Goal: Task Accomplishment & Management: Manage account settings

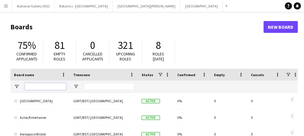
click at [38, 86] on input "Board name Filter Input" at bounding box center [46, 86] width 42 height 7
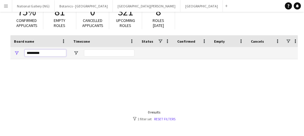
scroll to position [34, 0]
drag, startPoint x: 43, startPoint y: 50, endPoint x: 13, endPoint y: 58, distance: 30.4
drag, startPoint x: 13, startPoint y: 58, endPoint x: 186, endPoint y: 107, distance: 179.4
drag, startPoint x: 43, startPoint y: 50, endPoint x: 15, endPoint y: 48, distance: 28.2
click at [15, 48] on div "********" at bounding box center [39, 53] width 59 height 12
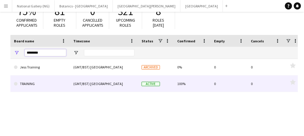
type input "********"
click at [36, 86] on link "TRAINING" at bounding box center [40, 84] width 52 height 17
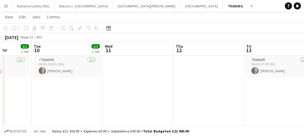
scroll to position [0, 252]
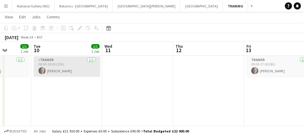
click at [79, 61] on app-card-role "Trainer [DATE] 08:00-18:00 (10h) [PERSON_NAME]" at bounding box center [67, 67] width 66 height 20
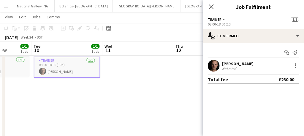
click at [79, 61] on app-card-role "Trainer [DATE] 08:00-18:00 (10h) [PERSON_NAME]" at bounding box center [67, 67] width 66 height 21
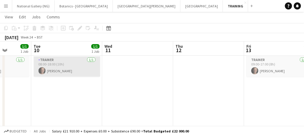
click at [79, 61] on app-card-role "Trainer [DATE] 08:00-18:00 (10h) [PERSON_NAME]" at bounding box center [67, 67] width 66 height 20
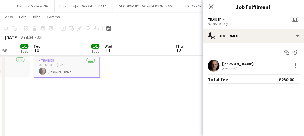
click at [79, 61] on app-card-role "Trainer [DATE] 08:00-18:00 (10h) [PERSON_NAME]" at bounding box center [67, 67] width 66 height 21
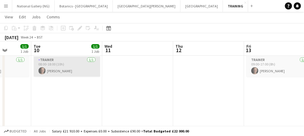
click at [56, 62] on app-card-role "Trainer [DATE] 08:00-18:00 (10h) [PERSON_NAME]" at bounding box center [67, 67] width 66 height 20
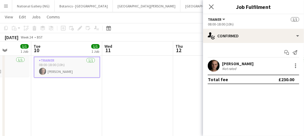
click at [63, 99] on app-date-cell "08:00-18:00 (10h) 1/1 Bristol Museum 1 Role Trainer [DATE] 08:00-18:00 (10h) [P…" at bounding box center [66, 112] width 71 height 157
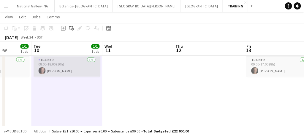
click at [68, 65] on app-card-role "Trainer [DATE] 08:00-18:00 (10h) [PERSON_NAME]" at bounding box center [67, 67] width 66 height 20
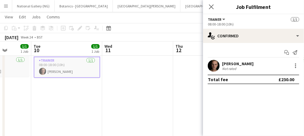
click at [6, 27] on div "Copy Paste Paste Ctrl+V Paste with crew Ctrl+Shift+V Paste linked Job [GEOGRAPH…" at bounding box center [28, 28] width 52 height 7
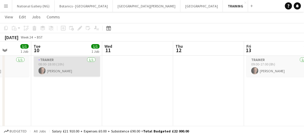
click at [76, 76] on app-card-role "Trainer [DATE] 08:00-18:00 (10h) [PERSON_NAME]" at bounding box center [67, 67] width 66 height 20
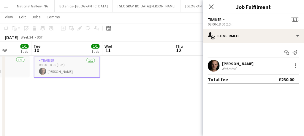
click at [77, 90] on app-date-cell "08:00-18:00 (10h) 1/1 Bristol Museum 1 Role Trainer [DATE] 08:00-18:00 (10h) [P…" at bounding box center [66, 112] width 71 height 157
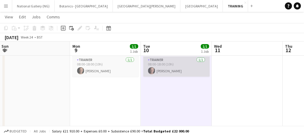
scroll to position [0, 144]
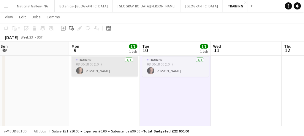
click at [112, 63] on app-card-role "Trainer [DATE] 08:00-18:00 (10h) [PERSON_NAME]" at bounding box center [105, 67] width 66 height 20
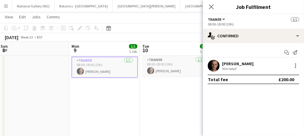
click at [106, 65] on app-card-role "Trainer [DATE] 08:00-18:00 (10h) [PERSON_NAME]" at bounding box center [105, 67] width 66 height 21
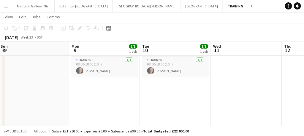
click at [101, 43] on app-board-header-date "Mon 9 1/1 1 Job" at bounding box center [104, 49] width 71 height 14
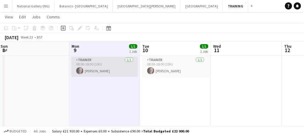
click at [108, 72] on app-card-role "Trainer [DATE] 08:00-18:00 (10h) [PERSON_NAME]" at bounding box center [105, 67] width 66 height 20
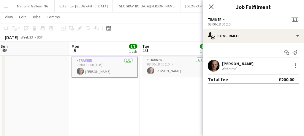
click at [108, 72] on app-card-role "Trainer [DATE] 08:00-18:00 (10h) [PERSON_NAME]" at bounding box center [105, 67] width 66 height 21
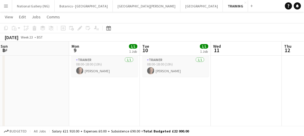
click at [24, 22] on app-page-menu "View Day view expanded Day view collapsed Month view Date picker Jump to [DATE]…" at bounding box center [152, 17] width 304 height 11
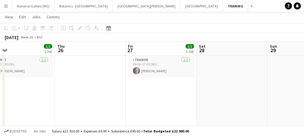
scroll to position [0, 158]
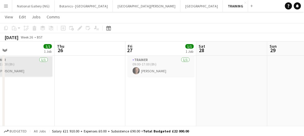
click at [25, 59] on app-card-role "Trainer [DATE] 09:00-17:00 (8h) [PERSON_NAME]" at bounding box center [19, 67] width 66 height 20
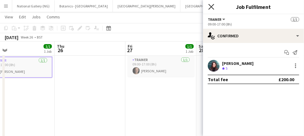
click at [212, 4] on icon "Close pop-in" at bounding box center [211, 7] width 6 height 6
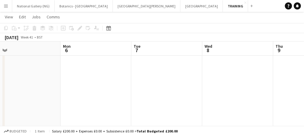
scroll to position [0, 147]
click at [83, 70] on app-date-cell at bounding box center [101, 112] width 71 height 157
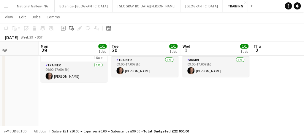
scroll to position [0, 246]
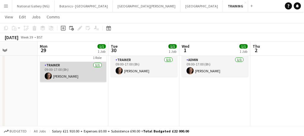
click at [75, 62] on app-card-role "Trainer [DATE] 09:00-17:00 (8h) [PERSON_NAME]" at bounding box center [73, 72] width 66 height 20
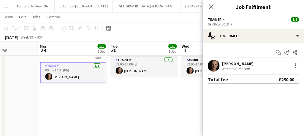
click at [75, 62] on app-card-role "Trainer [DATE] 09:00-17:00 (8h) [PERSON_NAME]" at bounding box center [73, 72] width 66 height 21
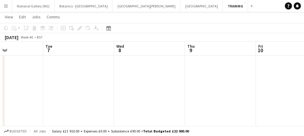
scroll to position [0, 158]
click at [116, 69] on app-date-cell at bounding box center [90, 112] width 71 height 157
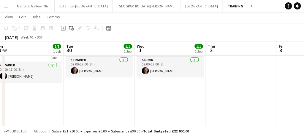
scroll to position [0, 179]
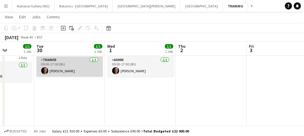
click at [56, 64] on app-card-role "Trainer [DATE] 09:00-17:00 (8h) [PERSON_NAME]" at bounding box center [69, 67] width 66 height 20
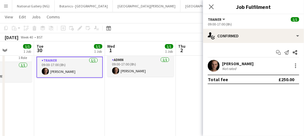
click at [56, 64] on app-card-role "Trainer [DATE] 09:00-17:00 (8h) [PERSON_NAME]" at bounding box center [69, 67] width 66 height 21
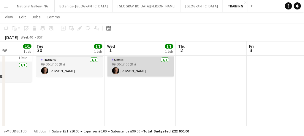
click at [136, 60] on app-card-role "Admin [DATE] 09:00-17:00 (8h) [PERSON_NAME]" at bounding box center [140, 67] width 66 height 20
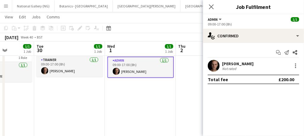
click at [83, 92] on app-date-cell "09:00-17:00 (8h) 1/1 Bristol Aerospace Training 1 Role Trainer [DATE] 09:00-17:…" at bounding box center [69, 112] width 71 height 157
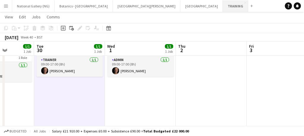
click at [223, 3] on button "TRAINING Close" at bounding box center [235, 6] width 25 height 12
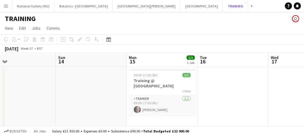
scroll to position [0, 157]
click at [163, 89] on div "1 Role" at bounding box center [162, 91] width 66 height 5
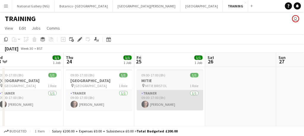
scroll to position [0, 146]
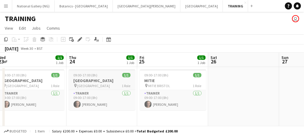
click at [105, 80] on h3 "[GEOGRAPHIC_DATA]" at bounding box center [102, 80] width 66 height 5
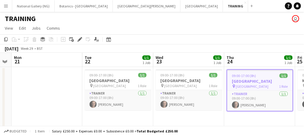
scroll to position [0, 210]
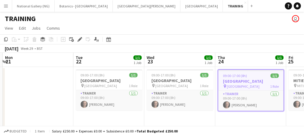
click at [105, 80] on h3 "[GEOGRAPHIC_DATA]" at bounding box center [109, 80] width 66 height 5
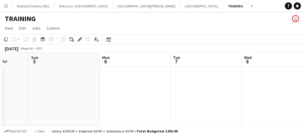
scroll to position [0, 256]
click at [109, 75] on app-date-cell at bounding box center [134, 116] width 71 height 99
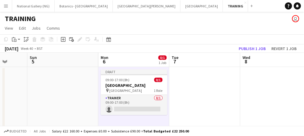
click at [185, 93] on app-date-cell at bounding box center [204, 116] width 71 height 99
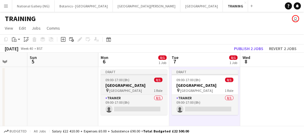
click at [124, 85] on h3 "[GEOGRAPHIC_DATA]" at bounding box center [134, 85] width 66 height 5
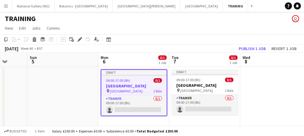
click at [135, 87] on h3 "[GEOGRAPHIC_DATA]" at bounding box center [133, 85] width 65 height 5
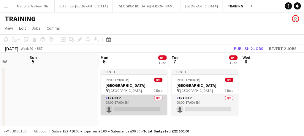
click at [140, 107] on app-card-role "Trainer 0/1 09:00-17:00 (8h) single-neutral-actions" at bounding box center [134, 105] width 66 height 20
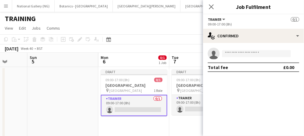
click at [239, 21] on div "Trainer All roles Trainer 0/1" at bounding box center [253, 19] width 91 height 5
click at [224, 17] on button "Trainer" at bounding box center [217, 19] width 18 height 4
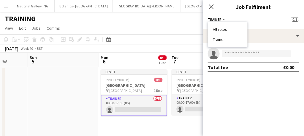
click at [225, 42] on div "All roles Trainer" at bounding box center [227, 34] width 39 height 25
click at [220, 39] on li "Trainer" at bounding box center [228, 39] width 30 height 5
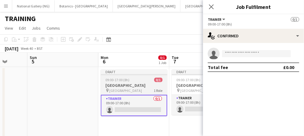
click at [139, 85] on h3 "[GEOGRAPHIC_DATA]" at bounding box center [134, 85] width 66 height 5
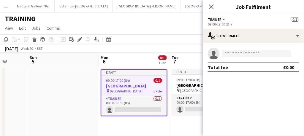
click at [69, 94] on app-date-cell at bounding box center [63, 116] width 71 height 99
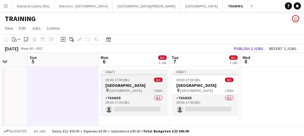
click at [120, 85] on h3 "[GEOGRAPHIC_DATA]" at bounding box center [134, 85] width 66 height 5
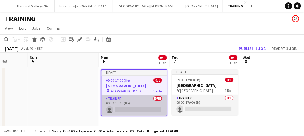
click at [120, 99] on app-card-role "Trainer 0/1 09:00-17:00 (8h) single-neutral-actions" at bounding box center [133, 106] width 65 height 20
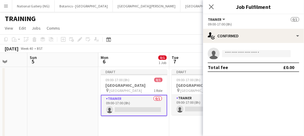
click at [120, 99] on app-card-role "Trainer 0/1 09:00-17:00 (8h) single-neutral-actions" at bounding box center [134, 105] width 66 height 21
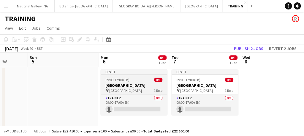
click at [134, 90] on div "pin Southwark 1 Role" at bounding box center [134, 90] width 66 height 5
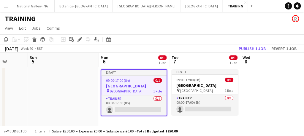
click at [130, 73] on div "Draft" at bounding box center [133, 72] width 65 height 5
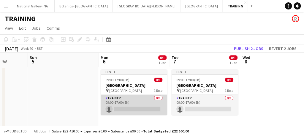
click at [139, 98] on app-card-role "Trainer 0/1 09:00-17:00 (8h) single-neutral-actions" at bounding box center [134, 105] width 66 height 20
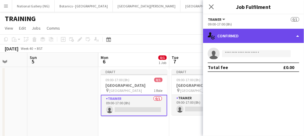
click at [253, 41] on div "single-neutral-actions-check-2 Confirmed" at bounding box center [253, 36] width 101 height 14
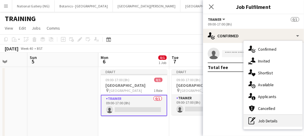
click at [262, 122] on div "pen-write Job Details" at bounding box center [273, 121] width 59 height 12
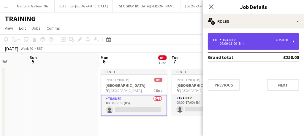
click at [254, 42] on div "09:00-17:00 (8h)" at bounding box center [250, 43] width 76 height 3
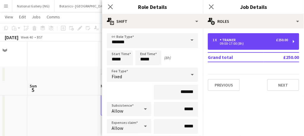
scroll to position [39, 0]
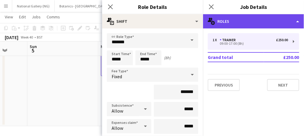
click at [246, 25] on div "multiple-users-add Roles" at bounding box center [253, 21] width 101 height 14
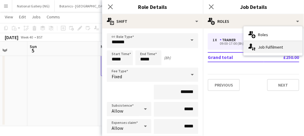
click at [261, 47] on div "single-neutral-actions-up-down Job Fulfilment" at bounding box center [273, 47] width 59 height 12
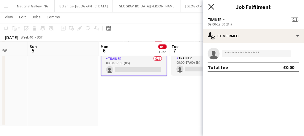
click at [213, 6] on icon "Close pop-in" at bounding box center [211, 7] width 6 height 6
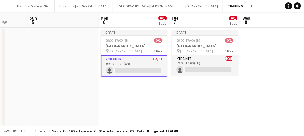
scroll to position [0, 0]
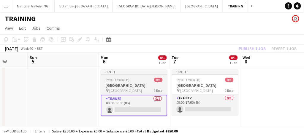
click at [119, 84] on h3 "[GEOGRAPHIC_DATA]" at bounding box center [134, 85] width 66 height 5
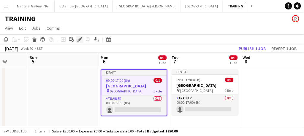
click at [80, 40] on icon at bounding box center [79, 39] width 3 height 3
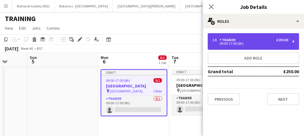
click at [238, 38] on div "1 x Trainer £250.00" at bounding box center [250, 40] width 76 height 4
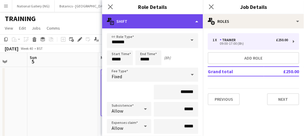
click at [196, 22] on div "multiple-actions-text Shift" at bounding box center [152, 21] width 101 height 14
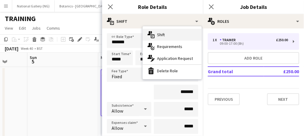
click at [155, 37] on div "multiple-actions-text Shift" at bounding box center [172, 35] width 59 height 12
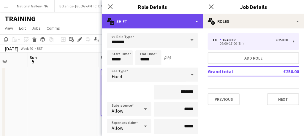
drag, startPoint x: 195, startPoint y: 19, endPoint x: 176, endPoint y: 24, distance: 19.4
click at [176, 24] on div "multiple-actions-text Shift" at bounding box center [152, 21] width 101 height 14
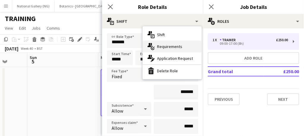
click at [160, 49] on span "Requirements" at bounding box center [169, 46] width 25 height 5
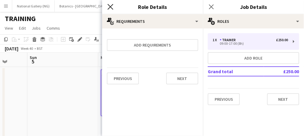
click at [108, 7] on icon "Close pop-in" at bounding box center [110, 7] width 6 height 6
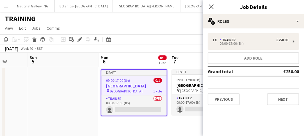
click at [121, 85] on h3 "[GEOGRAPHIC_DATA]" at bounding box center [133, 85] width 65 height 5
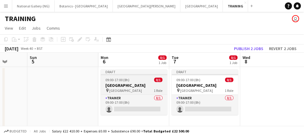
click at [121, 85] on h3 "[GEOGRAPHIC_DATA]" at bounding box center [134, 85] width 66 height 5
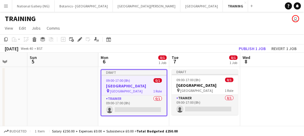
click at [120, 73] on div "Draft" at bounding box center [133, 72] width 65 height 5
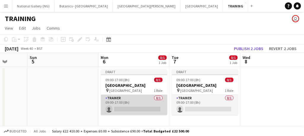
click at [126, 104] on app-card-role "Trainer 0/1 09:00-17:00 (8h) single-neutral-actions" at bounding box center [134, 105] width 66 height 20
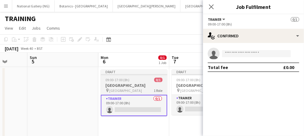
click at [125, 88] on span "[GEOGRAPHIC_DATA]" at bounding box center [125, 90] width 33 height 4
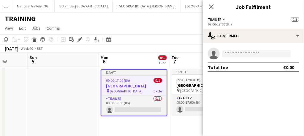
click at [125, 87] on h3 "[GEOGRAPHIC_DATA]" at bounding box center [133, 85] width 65 height 5
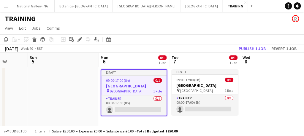
click at [125, 92] on span "[GEOGRAPHIC_DATA]" at bounding box center [126, 91] width 33 height 4
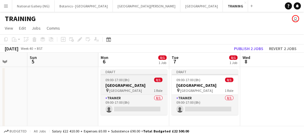
click at [125, 92] on div "pin Southwark 1 Role" at bounding box center [134, 90] width 66 height 5
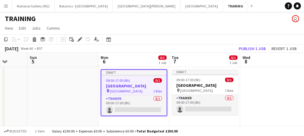
click at [123, 79] on span "09:00-17:00 (8h)" at bounding box center [118, 80] width 24 height 4
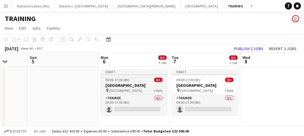
drag, startPoint x: 205, startPoint y: 85, endPoint x: 137, endPoint y: 90, distance: 68.1
click at [137, 90] on div "pin Southwark 1 Role" at bounding box center [134, 90] width 66 height 5
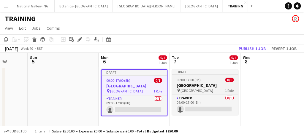
click at [195, 83] on h3 "[GEOGRAPHIC_DATA]" at bounding box center [205, 85] width 66 height 5
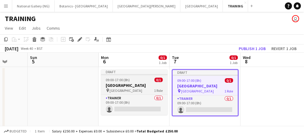
click at [134, 78] on div "09:00-17:00 (8h) 0/1" at bounding box center [134, 80] width 66 height 4
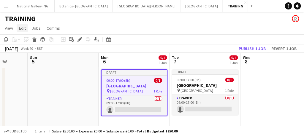
click at [23, 28] on span "Edit" at bounding box center [22, 28] width 7 height 5
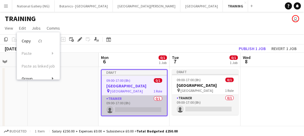
click at [130, 96] on app-card-role "Trainer 0/1 09:00-17:00 (8h) single-neutral-actions" at bounding box center [134, 106] width 65 height 20
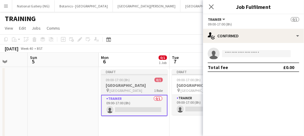
click at [124, 87] on h3 "[GEOGRAPHIC_DATA]" at bounding box center [134, 85] width 66 height 5
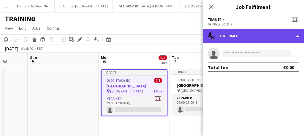
click at [226, 37] on div "single-neutral-actions-check-2 Confirmed" at bounding box center [253, 36] width 101 height 14
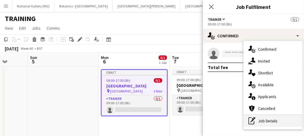
click at [264, 125] on div "pen-write Job Details" at bounding box center [273, 121] width 59 height 12
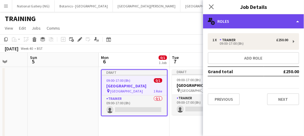
click at [247, 20] on div "multiple-users-add Roles" at bounding box center [253, 21] width 101 height 14
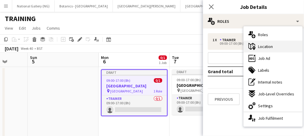
click at [262, 48] on span "Location" at bounding box center [265, 46] width 15 height 5
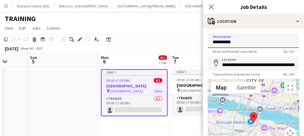
drag, startPoint x: 243, startPoint y: 42, endPoint x: 203, endPoint y: 45, distance: 40.2
click at [203, 45] on body "Menu Boards Boards Boards All jobs Status Workforce Workforce My Workforce Recr…" at bounding box center [152, 88] width 304 height 177
type input "**********"
click at [216, 63] on icon "map-marker" at bounding box center [215, 63] width 7 height 7
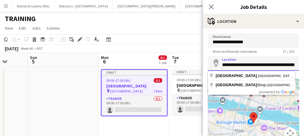
drag, startPoint x: 291, startPoint y: 65, endPoint x: 218, endPoint y: 53, distance: 73.3
click at [218, 53] on form "**********" at bounding box center [253, 118] width 101 height 171
type input "**********"
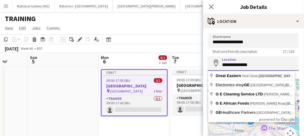
drag, startPoint x: 260, startPoint y: 66, endPoint x: 219, endPoint y: 68, distance: 41.3
click at [219, 68] on input "**********" at bounding box center [253, 63] width 91 height 15
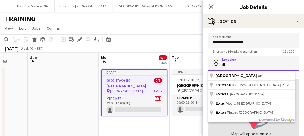
type input "*"
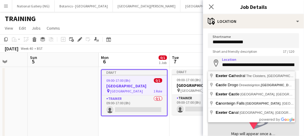
type input "**********"
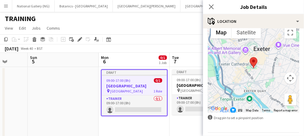
scroll to position [73, 0]
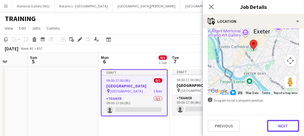
click at [273, 125] on button "Next" at bounding box center [283, 126] width 32 height 12
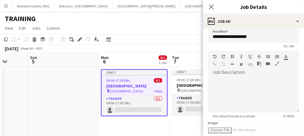
scroll to position [0, 0]
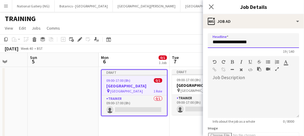
drag, startPoint x: 263, startPoint y: 42, endPoint x: 203, endPoint y: 34, distance: 61.4
drag, startPoint x: 203, startPoint y: 34, endPoint x: 148, endPoint y: 38, distance: 55.0
click at [148, 38] on app-toolbar "Copy Paste Paste Ctrl+V Paste with crew Ctrl+Shift+V Paste linked Job [GEOGRAPH…" at bounding box center [152, 39] width 304 height 10
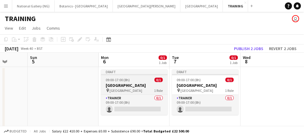
click at [139, 83] on h3 "[GEOGRAPHIC_DATA]" at bounding box center [134, 85] width 66 height 5
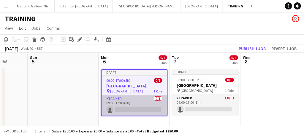
click at [141, 102] on app-card-role "Trainer 0/1 09:00-17:00 (8h) single-neutral-actions" at bounding box center [134, 106] width 65 height 20
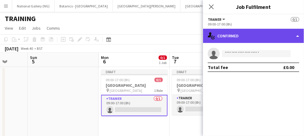
click at [227, 37] on div "single-neutral-actions-check-2 Confirmed" at bounding box center [253, 36] width 101 height 14
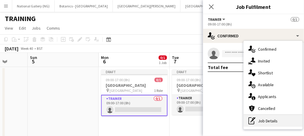
click at [272, 121] on div "pen-write Job Details" at bounding box center [273, 121] width 59 height 12
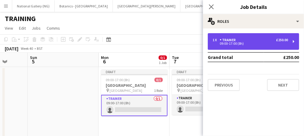
click at [244, 40] on div "1 x Trainer £250.00" at bounding box center [250, 40] width 76 height 4
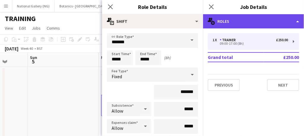
click at [253, 18] on div "multiple-users-add Roles" at bounding box center [253, 21] width 101 height 14
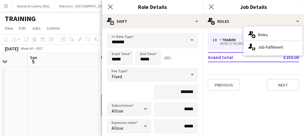
click at [254, 65] on div "1 x Trainer £250.00 09:00-17:00 (8h) Grand total £250.00 Previous Next" at bounding box center [253, 62] width 101 height 58
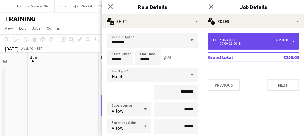
click at [243, 39] on div "1 x Trainer £250.00" at bounding box center [250, 40] width 76 height 4
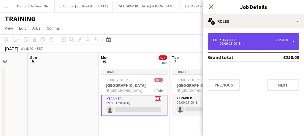
click at [243, 39] on div "1 x Trainer £250.00" at bounding box center [250, 40] width 76 height 4
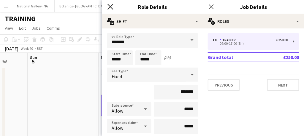
click at [110, 7] on icon at bounding box center [110, 7] width 6 height 6
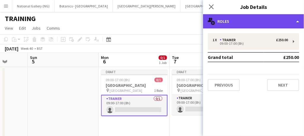
click at [238, 18] on div "multiple-users-add Roles" at bounding box center [253, 21] width 101 height 14
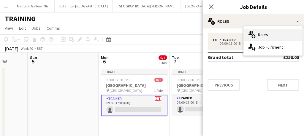
click at [262, 36] on span "Roles" at bounding box center [263, 34] width 10 height 5
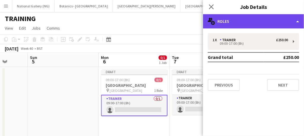
click at [247, 22] on div "multiple-users-add Roles" at bounding box center [253, 21] width 101 height 14
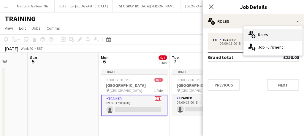
click at [253, 34] on icon "multiple-users-add" at bounding box center [251, 34] width 7 height 7
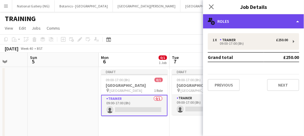
click at [249, 19] on div "multiple-users-add Roles" at bounding box center [253, 21] width 101 height 14
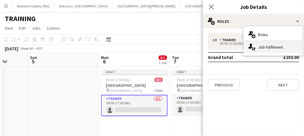
click at [260, 50] on div "single-neutral-actions-up-down Job Fulfilment" at bounding box center [273, 47] width 59 height 12
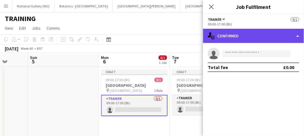
click at [245, 35] on div "single-neutral-actions-check-2 Confirmed" at bounding box center [253, 36] width 101 height 14
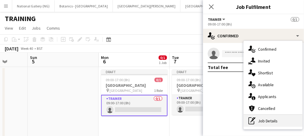
click at [268, 121] on div "pen-write Job Details" at bounding box center [273, 121] width 59 height 12
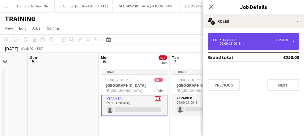
click at [262, 43] on div "09:00-17:00 (8h)" at bounding box center [250, 43] width 76 height 3
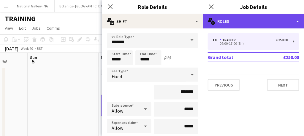
click at [275, 20] on div "multiple-users-add Roles" at bounding box center [253, 21] width 101 height 14
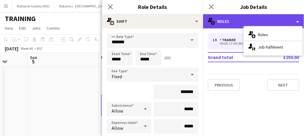
click at [221, 16] on div "multiple-users-add Roles" at bounding box center [253, 21] width 101 height 14
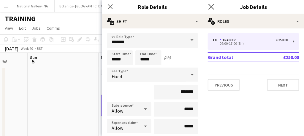
click at [215, 4] on app-icon "Close pop-in" at bounding box center [211, 7] width 9 height 9
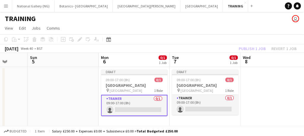
click at [136, 103] on app-card-role "Trainer 0/1 09:00-17:00 (8h) single-neutral-actions" at bounding box center [134, 105] width 66 height 21
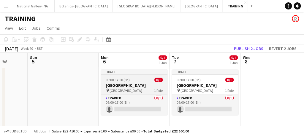
click at [132, 86] on h3 "[GEOGRAPHIC_DATA]" at bounding box center [134, 85] width 66 height 5
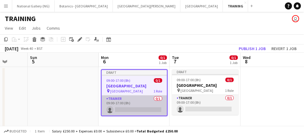
click at [136, 110] on app-card-role "Trainer 0/1 09:00-17:00 (8h) single-neutral-actions" at bounding box center [134, 106] width 65 height 20
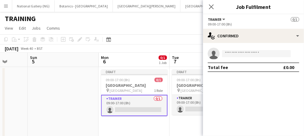
click at [222, 20] on button "Trainer" at bounding box center [217, 19] width 18 height 4
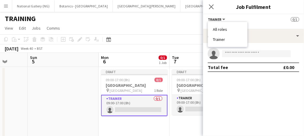
click at [223, 40] on li "Trainer" at bounding box center [228, 39] width 30 height 5
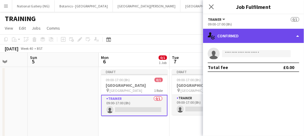
click at [299, 37] on div "single-neutral-actions-check-2 Confirmed" at bounding box center [253, 36] width 101 height 14
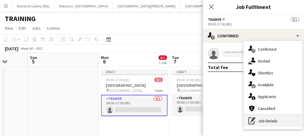
click at [268, 125] on div "pen-write Job Details" at bounding box center [273, 121] width 59 height 12
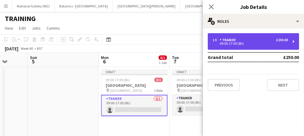
click at [291, 40] on div "1 x Trainer £250.00 09:00-17:00 (8h)" at bounding box center [253, 41] width 91 height 17
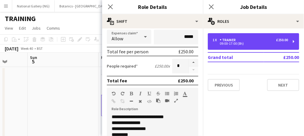
scroll to position [30, 0]
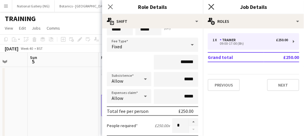
click at [212, 5] on icon "Close pop-in" at bounding box center [211, 7] width 6 height 6
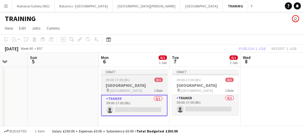
click at [137, 80] on div "09:00-17:00 (8h) 0/1" at bounding box center [134, 80] width 66 height 4
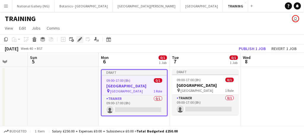
click at [79, 37] on icon "Edit" at bounding box center [79, 39] width 5 height 5
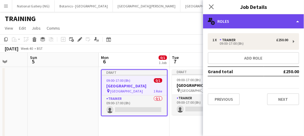
click at [254, 22] on div "multiple-users-add Roles" at bounding box center [253, 21] width 101 height 14
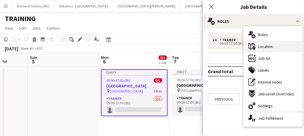
click at [261, 44] on span "Location" at bounding box center [265, 46] width 15 height 5
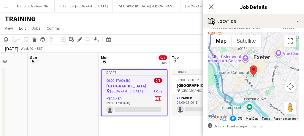
scroll to position [73, 0]
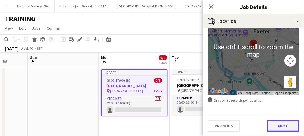
click at [273, 126] on button "Next" at bounding box center [283, 126] width 32 height 12
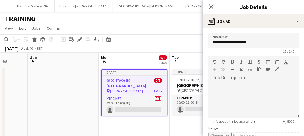
scroll to position [0, 0]
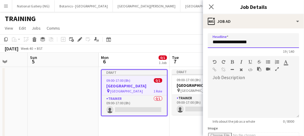
drag, startPoint x: 212, startPoint y: 41, endPoint x: 266, endPoint y: 40, distance: 53.7
click at [266, 40] on input "**********" at bounding box center [253, 40] width 91 height 15
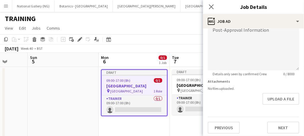
scroll to position [156, 0]
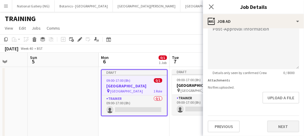
type input "**********"
click at [275, 124] on button "Next" at bounding box center [283, 127] width 32 height 12
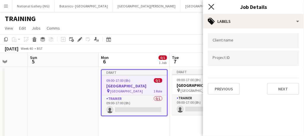
click at [209, 6] on icon "Close pop-in" at bounding box center [211, 7] width 6 height 6
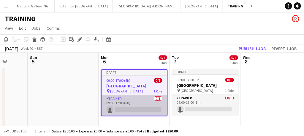
click at [144, 102] on app-card-role "Trainer 0/1 09:00-17:00 (8h) single-neutral-actions" at bounding box center [134, 106] width 65 height 20
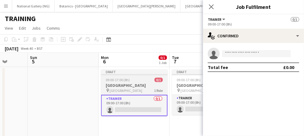
click at [149, 84] on h3 "[GEOGRAPHIC_DATA]" at bounding box center [134, 85] width 66 height 5
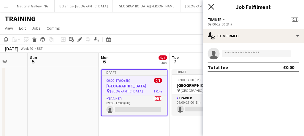
click at [212, 8] on icon at bounding box center [211, 7] width 6 height 6
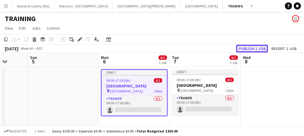
click at [251, 48] on button "Publish 1 job" at bounding box center [252, 49] width 32 height 8
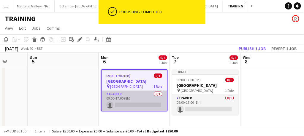
click at [142, 93] on app-card-role "Trainer 0/1 09:00-17:00 (8h) single-neutral-actions" at bounding box center [134, 101] width 65 height 20
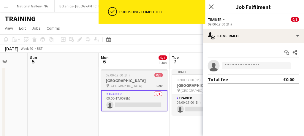
click at [139, 82] on h3 "[GEOGRAPHIC_DATA]" at bounding box center [134, 80] width 66 height 5
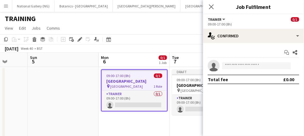
drag, startPoint x: 139, startPoint y: 82, endPoint x: 134, endPoint y: 82, distance: 5.3
click at [134, 82] on h3 "[GEOGRAPHIC_DATA]" at bounding box center [134, 81] width 65 height 5
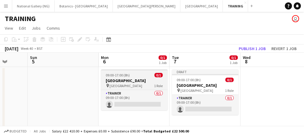
scroll to position [0, 255]
click at [134, 82] on h3 "[GEOGRAPHIC_DATA]" at bounding box center [135, 80] width 66 height 5
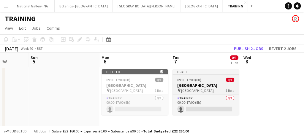
click at [206, 78] on div "09:00-17:00 (8h) 0/1" at bounding box center [206, 80] width 66 height 4
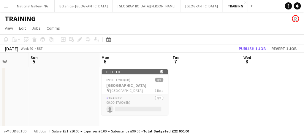
click at [248, 44] on app-toolbar "Copy Paste Paste Ctrl+V Paste with crew Ctrl+Shift+V Paste linked Job [GEOGRAPH…" at bounding box center [152, 39] width 304 height 10
click at [243, 48] on button "Publish 1 job" at bounding box center [252, 49] width 32 height 8
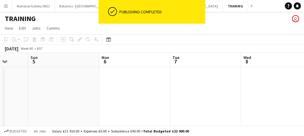
click at [126, 79] on app-date-cell at bounding box center [134, 116] width 71 height 99
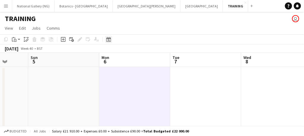
click at [108, 42] on div "Date picker" at bounding box center [108, 39] width 7 height 7
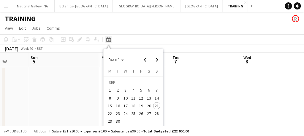
click at [109, 40] on icon "Date picker" at bounding box center [108, 39] width 5 height 5
click at [49, 102] on app-date-cell at bounding box center [63, 116] width 71 height 99
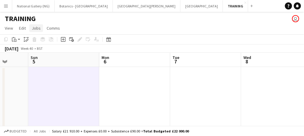
click at [38, 28] on span "Jobs" at bounding box center [36, 28] width 9 height 5
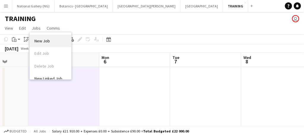
click at [43, 42] on span "New Job" at bounding box center [41, 40] width 15 height 5
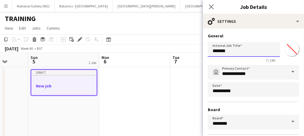
click at [236, 54] on input "*******" at bounding box center [244, 49] width 72 height 15
type input "*"
type input "**********"
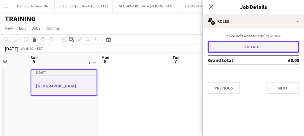
click at [255, 45] on button "Add role" at bounding box center [253, 47] width 91 height 12
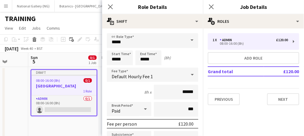
click at [188, 36] on span at bounding box center [192, 40] width 12 height 14
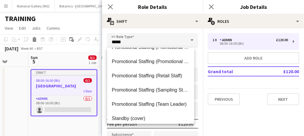
scroll to position [456, 0]
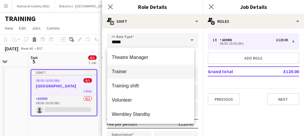
click at [136, 74] on span "Trainer" at bounding box center [150, 72] width 77 height 6
type input "*******"
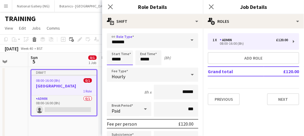
click at [126, 60] on input "*****" at bounding box center [120, 57] width 26 height 15
click at [117, 52] on input "*****" at bounding box center [120, 57] width 26 height 15
type input "*****"
click at [115, 49] on div at bounding box center [114, 48] width 12 height 6
click at [153, 60] on input "*****" at bounding box center [148, 57] width 26 height 15
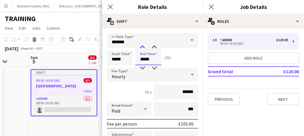
type input "*****"
click at [142, 50] on div at bounding box center [142, 48] width 12 height 6
click at [142, 73] on div "Hourly" at bounding box center [147, 75] width 80 height 14
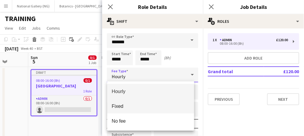
click at [133, 101] on mat-option "Fixed" at bounding box center [150, 106] width 87 height 15
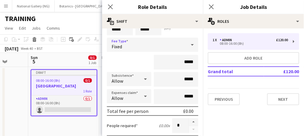
scroll to position [30, 0]
click at [190, 61] on input "*****" at bounding box center [176, 62] width 45 height 15
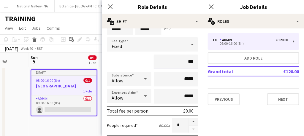
type input "**"
type input "****"
click at [137, 58] on div "****" at bounding box center [152, 62] width 91 height 15
click at [108, 7] on icon "Close pop-in" at bounding box center [110, 7] width 6 height 6
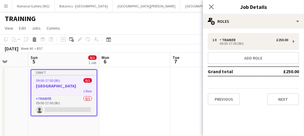
drag, startPoint x: 208, startPoint y: 8, endPoint x: 183, endPoint y: 47, distance: 46.8
click at [183, 47] on div "[DATE] Week 40 • BST Publish 1 job Revert 1 job" at bounding box center [152, 49] width 304 height 8
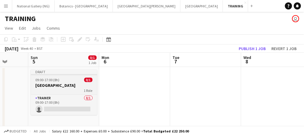
click at [63, 83] on h3 "[GEOGRAPHIC_DATA]" at bounding box center [64, 85] width 66 height 5
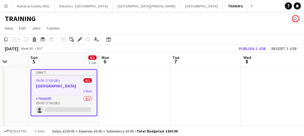
click at [132, 82] on app-date-cell at bounding box center [134, 116] width 71 height 99
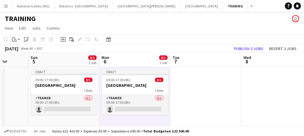
click at [132, 82] on app-job-card "Draft 09:00-17:00 (8h) 0/1 EXETER CATHEDRAL 1 Role Trainer 0/1 09:00-17:00 (8h)…" at bounding box center [135, 92] width 66 height 46
click at [191, 90] on app-date-cell at bounding box center [205, 116] width 71 height 99
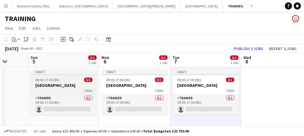
click at [67, 83] on h3 "[GEOGRAPHIC_DATA]" at bounding box center [64, 85] width 66 height 5
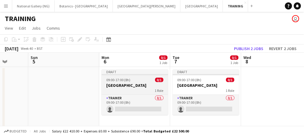
click at [137, 85] on h3 "[GEOGRAPHIC_DATA]" at bounding box center [135, 85] width 66 height 5
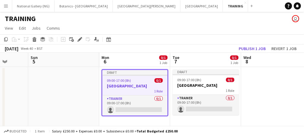
click at [137, 85] on h3 "[GEOGRAPHIC_DATA]" at bounding box center [134, 85] width 65 height 5
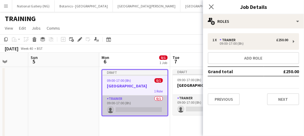
click at [141, 102] on app-card-role "Trainer 0/1 09:00-17:00 (8h) single-neutral-actions" at bounding box center [134, 106] width 65 height 20
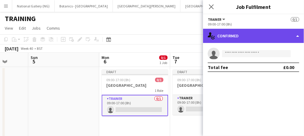
click at [244, 32] on div "single-neutral-actions-check-2 Confirmed" at bounding box center [253, 36] width 101 height 14
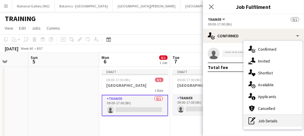
click at [266, 118] on div "pen-write Job Details" at bounding box center [273, 121] width 59 height 12
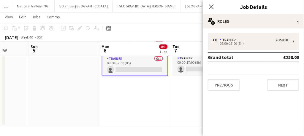
scroll to position [0, 0]
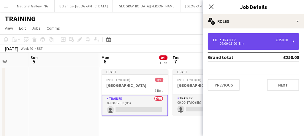
click at [228, 38] on div "Trainer" at bounding box center [229, 40] width 18 height 4
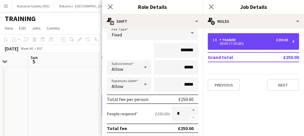
scroll to position [31, 0]
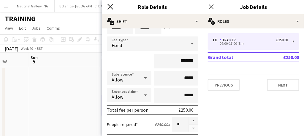
click at [112, 7] on icon "Close pop-in" at bounding box center [110, 7] width 6 height 6
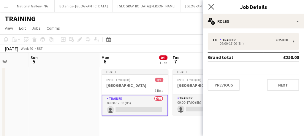
click at [215, 5] on app-icon "Close pop-in" at bounding box center [211, 7] width 9 height 9
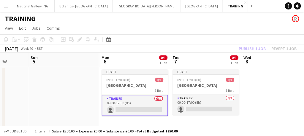
click at [143, 102] on app-card-role "Trainer 0/1 09:00-17:00 (8h) single-neutral-actions" at bounding box center [135, 105] width 66 height 21
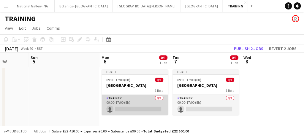
click at [141, 106] on app-card-role "Trainer 0/1 09:00-17:00 (8h) single-neutral-actions" at bounding box center [135, 105] width 66 height 20
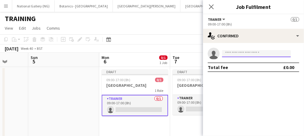
click at [227, 52] on input at bounding box center [256, 53] width 69 height 7
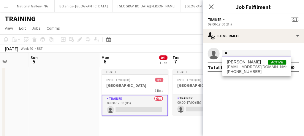
type input "*"
type input "****"
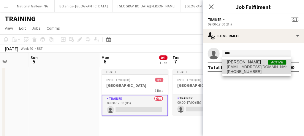
click at [239, 71] on span "[PHONE_NUMBER]" at bounding box center [256, 71] width 59 height 5
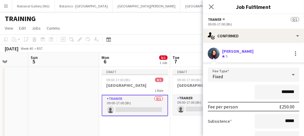
scroll to position [57, 0]
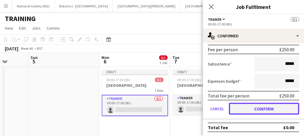
click at [241, 105] on button "Confirm" at bounding box center [264, 109] width 70 height 12
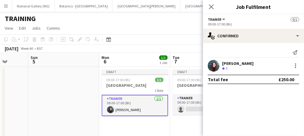
scroll to position [0, 0]
click at [213, 4] on icon "Close pop-in" at bounding box center [211, 7] width 6 height 6
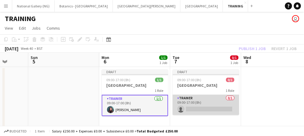
click at [207, 99] on app-card-role "Trainer 0/1 09:00-17:00 (8h) single-neutral-actions" at bounding box center [206, 105] width 66 height 20
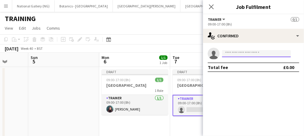
click at [237, 52] on input at bounding box center [256, 53] width 69 height 7
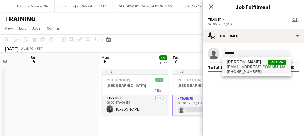
type input "*******"
click at [237, 64] on span "[PERSON_NAME]" at bounding box center [244, 62] width 34 height 5
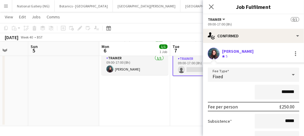
scroll to position [57, 0]
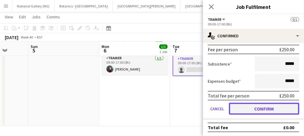
click at [256, 108] on button "Confirm" at bounding box center [264, 109] width 70 height 12
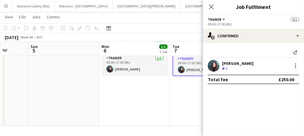
scroll to position [0, 0]
click at [212, 1] on div "Close pop-in" at bounding box center [211, 7] width 17 height 14
click at [211, 7] on icon at bounding box center [211, 7] width 6 height 6
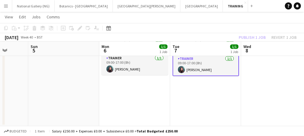
click at [212, 58] on app-card-role "Trainer [DATE] 09:00-17:00 (8h) [PERSON_NAME]" at bounding box center [206, 65] width 66 height 21
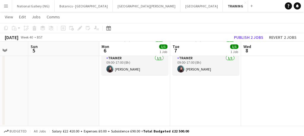
click at [247, 33] on app-toolbar "Copy Paste Paste Ctrl+V Paste with crew Ctrl+Shift+V Paste linked Job [GEOGRAPH…" at bounding box center [152, 28] width 304 height 10
click at [247, 36] on button "Publish 2 jobs" at bounding box center [248, 38] width 34 height 8
